Goal: Information Seeking & Learning: Learn about a topic

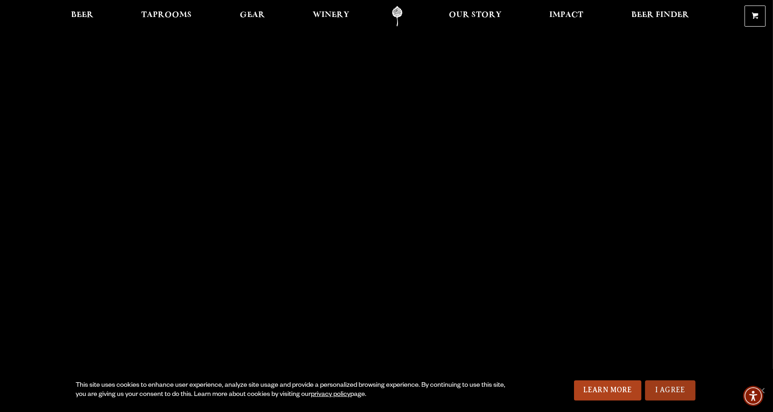
click at [666, 394] on link "I Agree" at bounding box center [670, 390] width 50 height 20
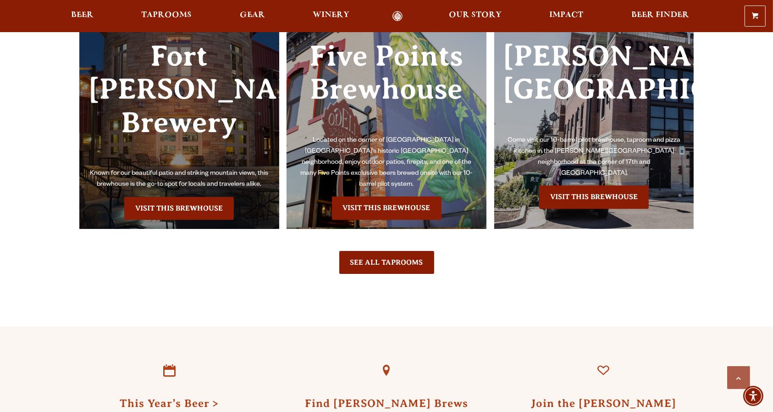
scroll to position [2077, 0]
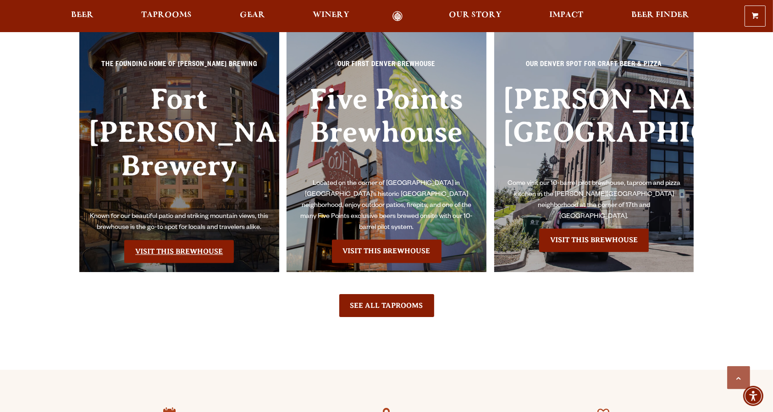
click at [176, 240] on link "Visit this Brewhouse" at bounding box center [179, 251] width 110 height 23
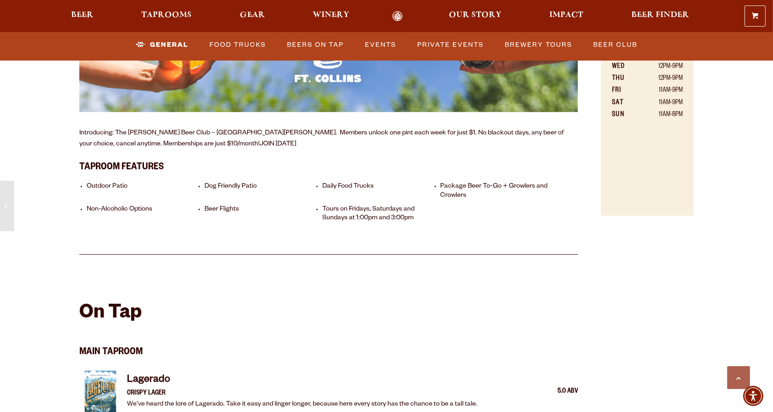
scroll to position [733, 0]
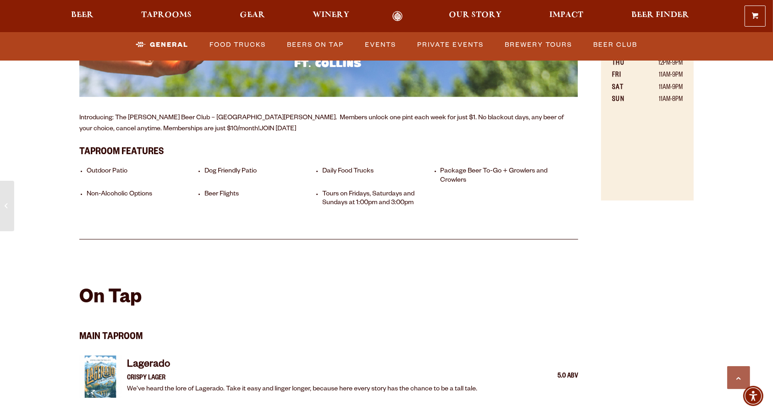
click at [91, 160] on ul "Outdoor Patio Dog Friendly Patio Daily Food Trucks Package Beer To-Go + Growler…" at bounding box center [328, 186] width 499 height 53
drag, startPoint x: 91, startPoint y: 150, endPoint x: 92, endPoint y: 130, distance: 20.7
click at [91, 160] on ul "Outdoor Patio Dog Friendly Patio Daily Food Trucks Package Beer To-Go + Growler…" at bounding box center [328, 186] width 499 height 53
drag, startPoint x: 86, startPoint y: 116, endPoint x: 184, endPoint y: 177, distance: 115.2
click at [184, 176] on div "Brewhouse Overview Nestled in the Front Range of [GEOGRAPHIC_DATA][US_STATE], o…" at bounding box center [328, 1] width 499 height 476
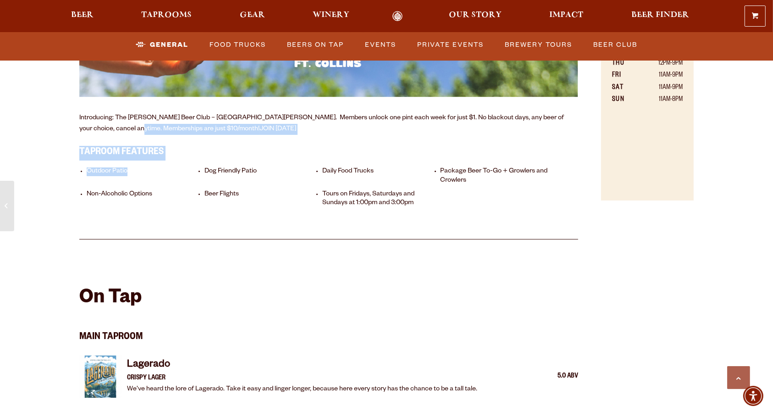
click at [184, 177] on ul "Outdoor Patio Dog Friendly Patio Daily Food Trucks Package Beer To-Go + Growler…" at bounding box center [328, 186] width 499 height 53
drag, startPoint x: 184, startPoint y: 177, endPoint x: 130, endPoint y: 131, distance: 71.5
click at [138, 141] on div "Taproom Features Outdoor Patio Dog Friendly Patio Daily Food Trucks Package Bee…" at bounding box center [328, 177] width 499 height 72
click at [323, 200] on ul "Outdoor Patio Dog Friendly Patio Daily Food Trucks Package Beer To-Go + Growler…" at bounding box center [328, 186] width 499 height 53
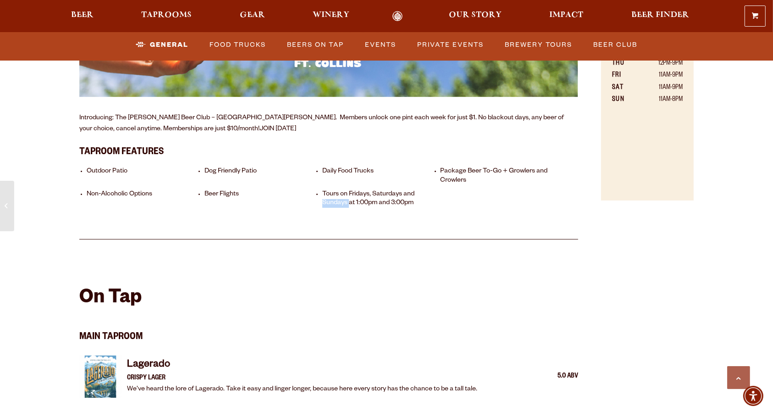
drag, startPoint x: 323, startPoint y: 200, endPoint x: 293, endPoint y: 163, distance: 47.7
click at [312, 185] on ul "Outdoor Patio Dog Friendly Patio Daily Food Trucks Package Beer To-Go + Growler…" at bounding box center [328, 186] width 499 height 53
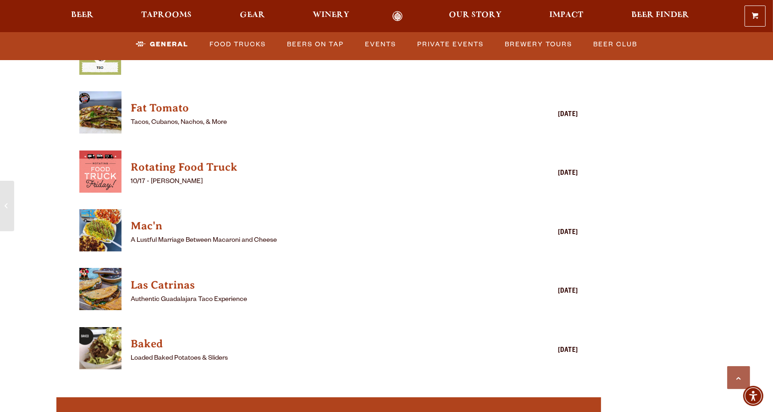
scroll to position [2444, 0]
